Goal: Information Seeking & Learning: Check status

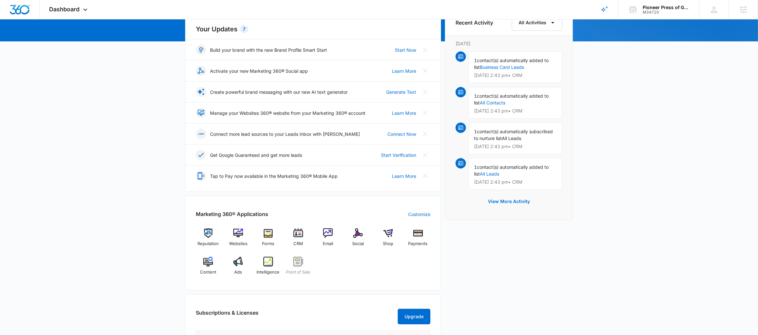
scroll to position [117, 0]
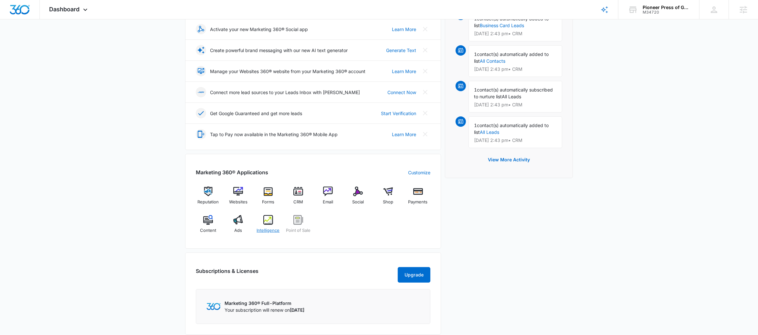
click at [278, 227] on div "Intelligence" at bounding box center [268, 226] width 25 height 23
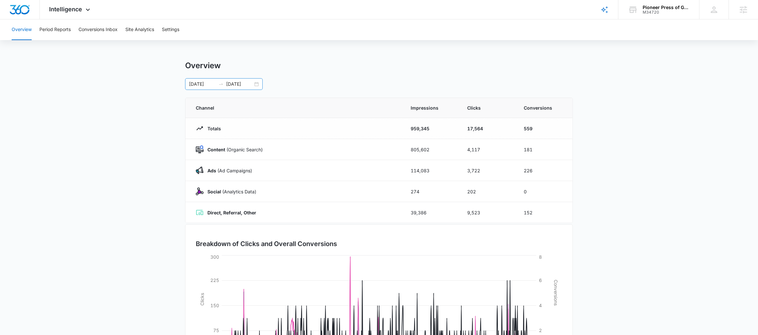
click at [219, 83] on icon "swap-right" at bounding box center [220, 83] width 5 height 5
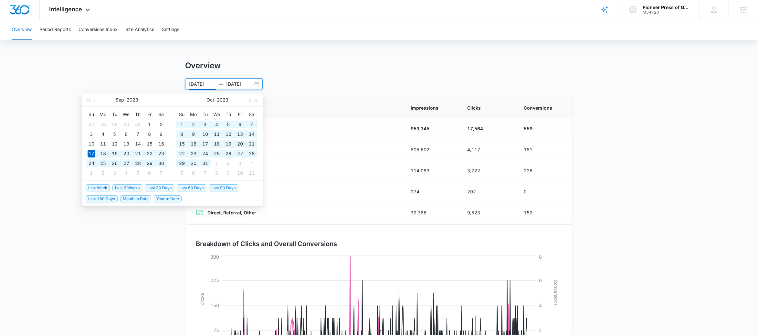
type input "[DATE]"
click at [68, 44] on div "Overview Period Reports Conversions Inbox Site Analytics Settings Overview [DAT…" at bounding box center [379, 209] width 758 height 381
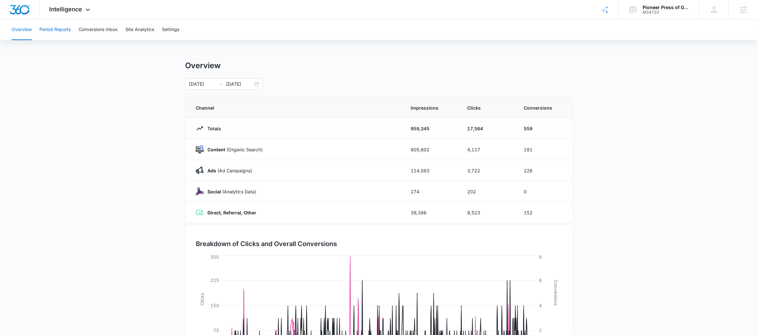
click at [61, 34] on button "Period Reports" at bounding box center [54, 29] width 31 height 21
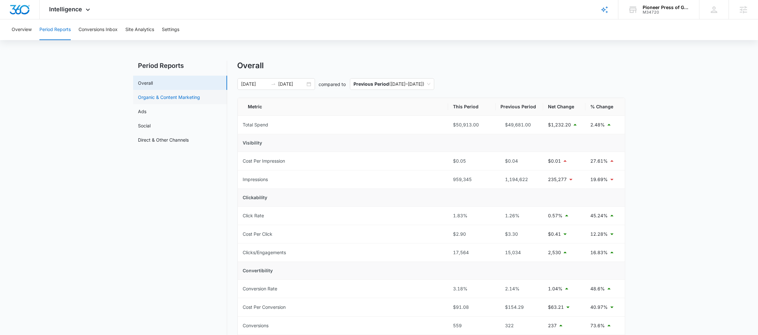
click at [176, 100] on link "Organic & Content Marketing" at bounding box center [169, 97] width 62 height 7
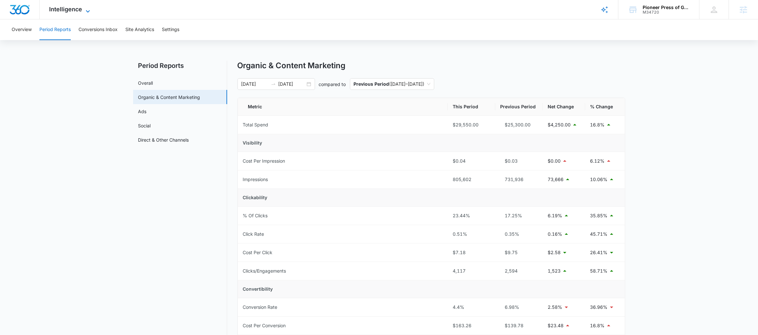
click at [85, 11] on icon at bounding box center [88, 11] width 8 height 8
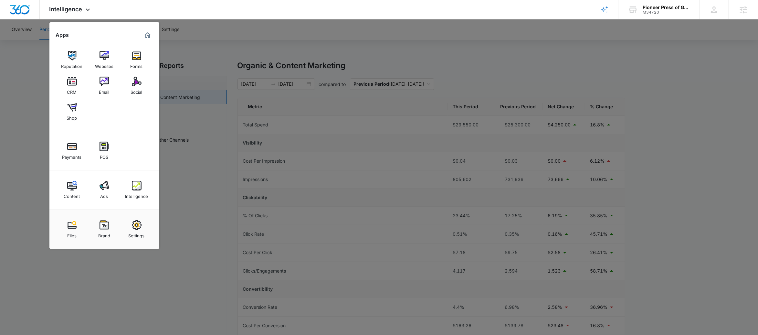
click at [134, 85] on img at bounding box center [137, 82] width 10 height 10
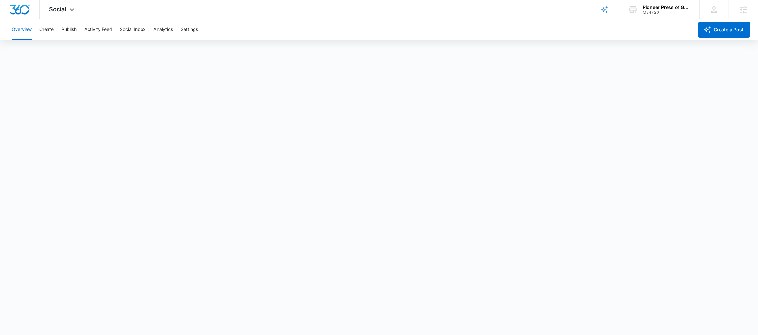
click at [200, 26] on div "Overview Create Publish Activity Feed Social Inbox Analytics Settings" at bounding box center [351, 29] width 686 height 21
click at [196, 26] on button "Settings" at bounding box center [189, 29] width 17 height 21
click at [70, 29] on button "Publish" at bounding box center [68, 29] width 15 height 21
click at [189, 28] on button "Settings" at bounding box center [189, 29] width 17 height 21
click at [69, 34] on button "Publish" at bounding box center [68, 29] width 15 height 21
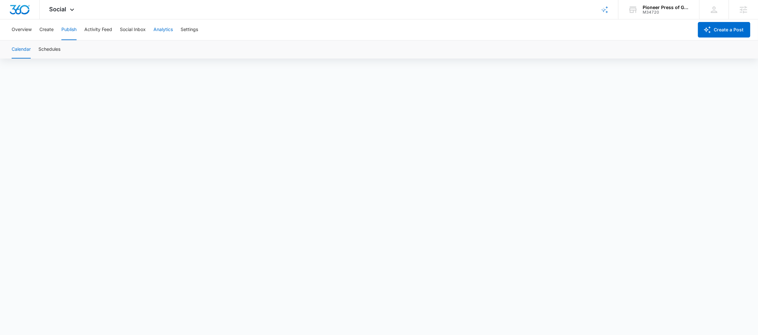
click at [163, 33] on button "Analytics" at bounding box center [162, 29] width 19 height 21
click at [44, 48] on button "Post" at bounding box center [41, 49] width 9 height 18
click at [76, 10] on div "Social Apps Reputation Websites Forms CRM Email Social Shop Payments POS Conten…" at bounding box center [63, 9] width 46 height 19
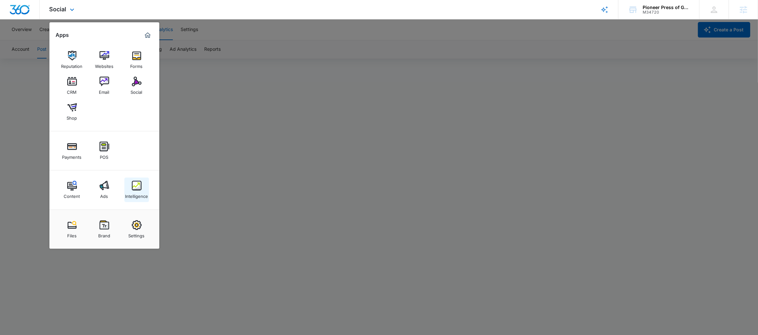
click at [134, 190] on img at bounding box center [137, 186] width 10 height 10
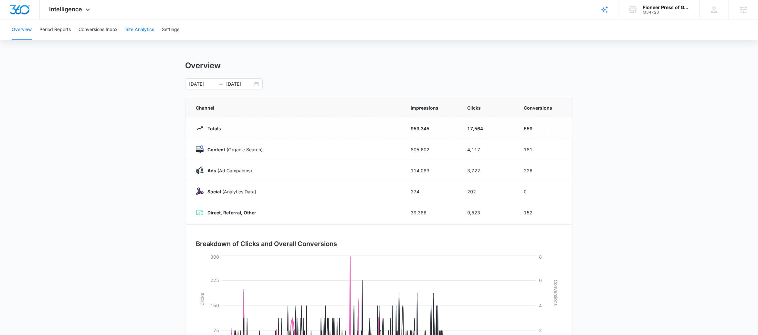
click at [136, 35] on button "Site Analytics" at bounding box center [139, 29] width 29 height 21
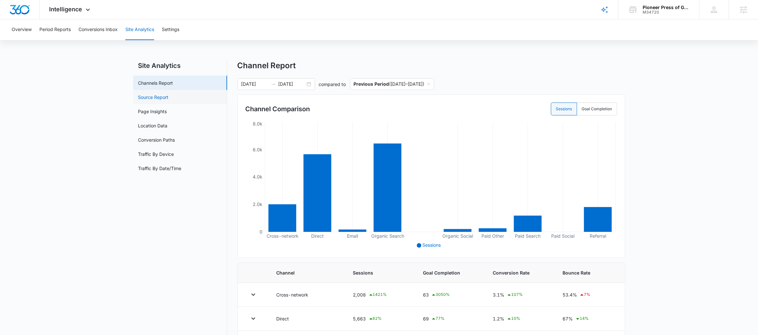
click at [160, 100] on link "Source Report" at bounding box center [153, 97] width 30 height 7
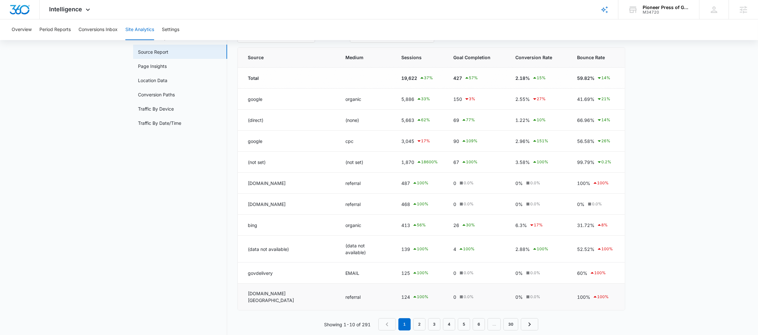
scroll to position [46, 0]
click at [424, 318] on link "2" at bounding box center [419, 324] width 12 height 12
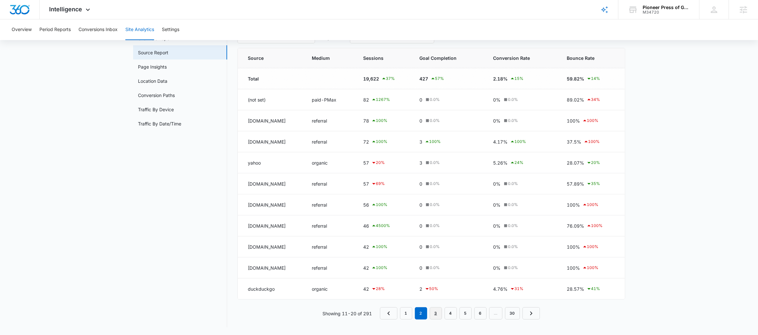
click at [432, 312] on link "3" at bounding box center [436, 313] width 12 height 12
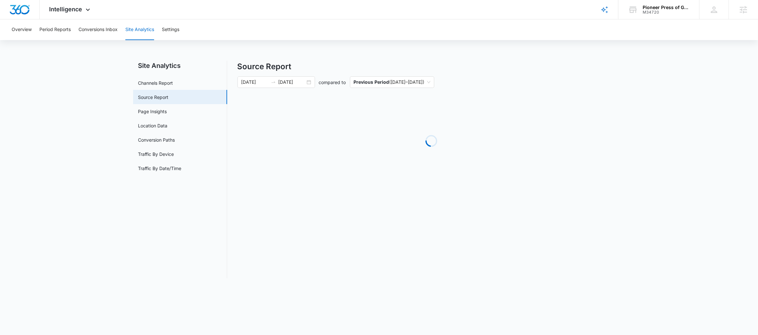
scroll to position [0, 0]
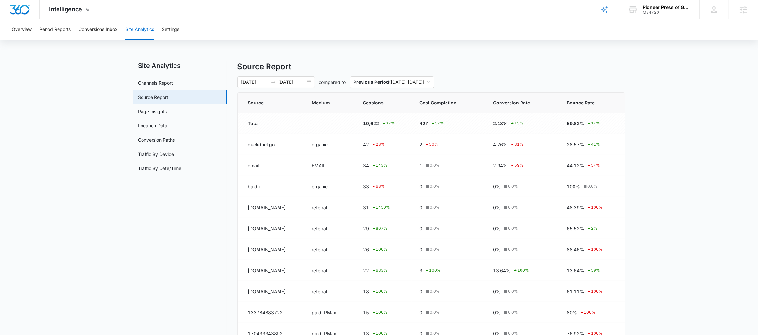
click at [274, 90] on div "Source Report [DATE] [DATE] compared to Previous Period ( [DATE] – [DATE] ) Sou…" at bounding box center [432, 216] width 388 height 311
click at [274, 86] on div "[DATE] [DATE]" at bounding box center [277, 82] width 78 height 12
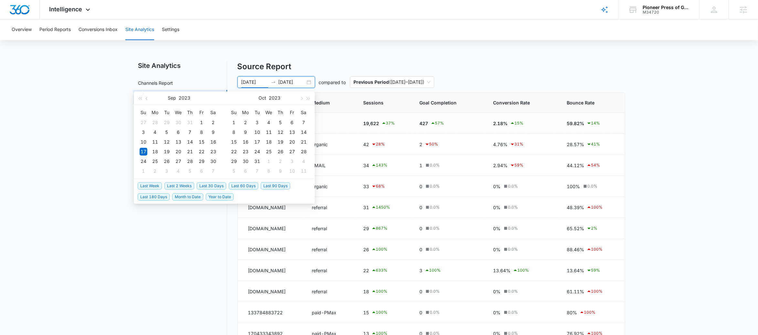
click at [200, 185] on span "Last 30 Days" at bounding box center [211, 185] width 29 height 7
type input "[DATE]"
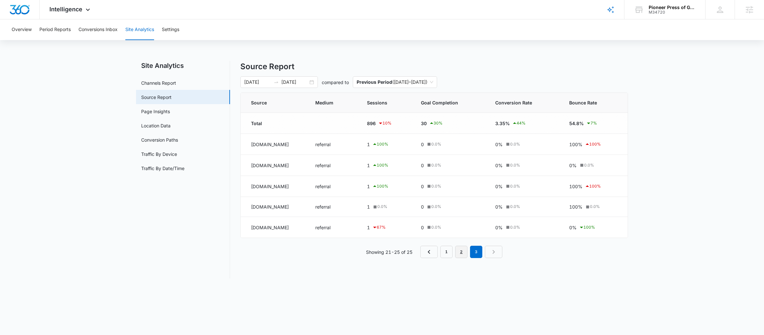
click at [461, 256] on link "2" at bounding box center [461, 252] width 12 height 12
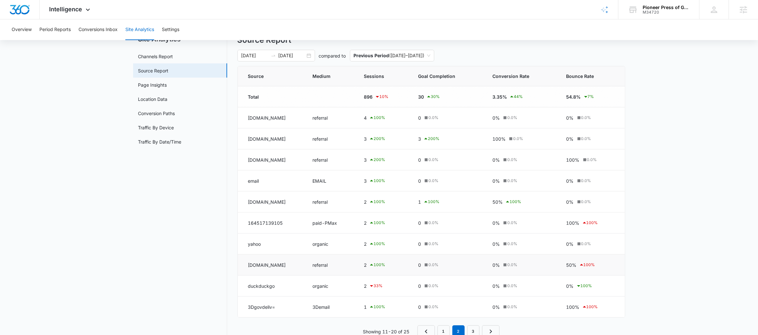
scroll to position [46, 0]
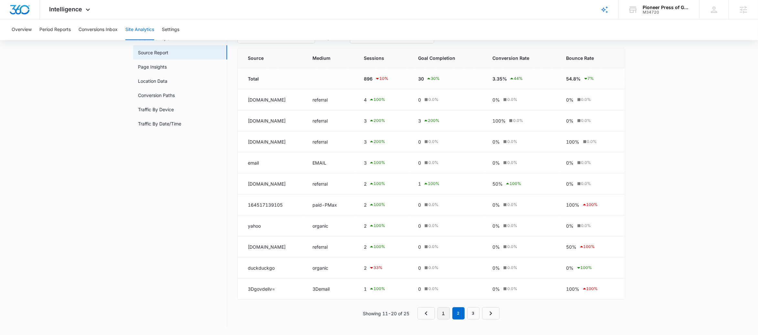
click at [446, 310] on link "1" at bounding box center [444, 313] width 12 height 12
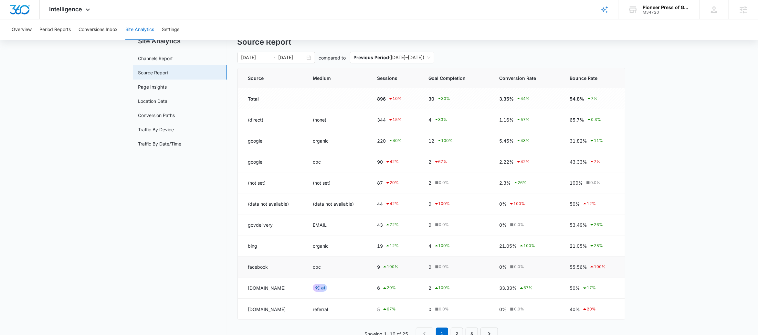
scroll to position [46, 0]
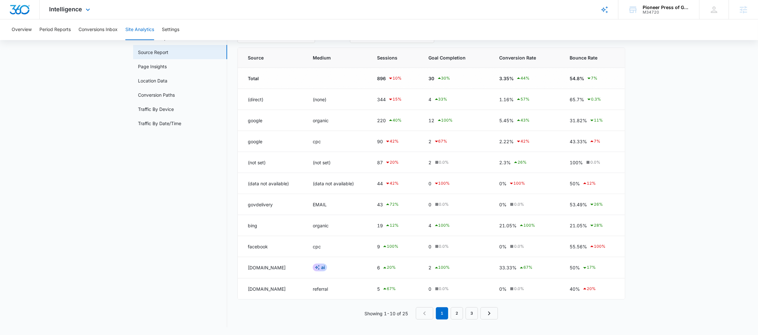
click at [76, 0] on div "Intelligence Apps Reputation Websites Forms CRM Email Social Shop Payments POS …" at bounding box center [71, 9] width 62 height 19
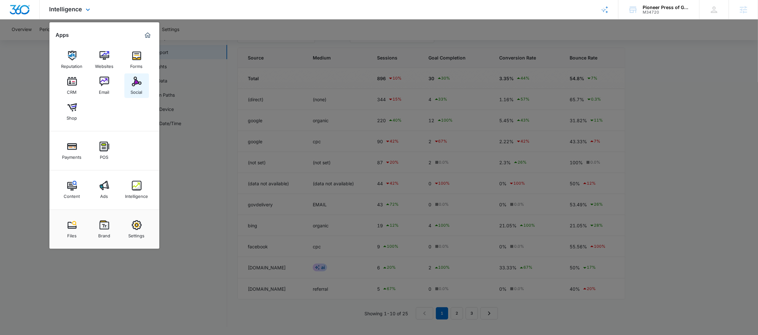
click at [139, 90] on div "Social" at bounding box center [137, 90] width 12 height 8
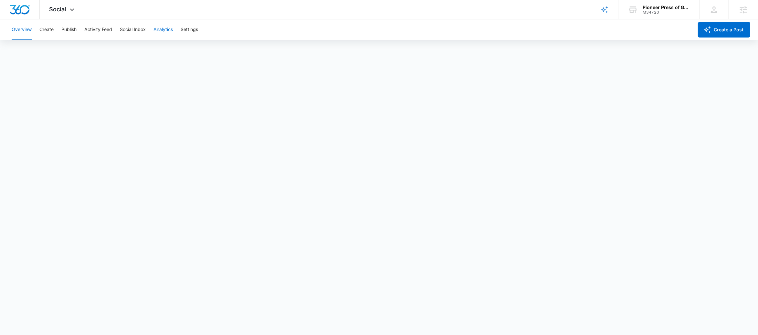
click at [161, 29] on button "Analytics" at bounding box center [162, 29] width 19 height 21
